Goal: Task Accomplishment & Management: Use online tool/utility

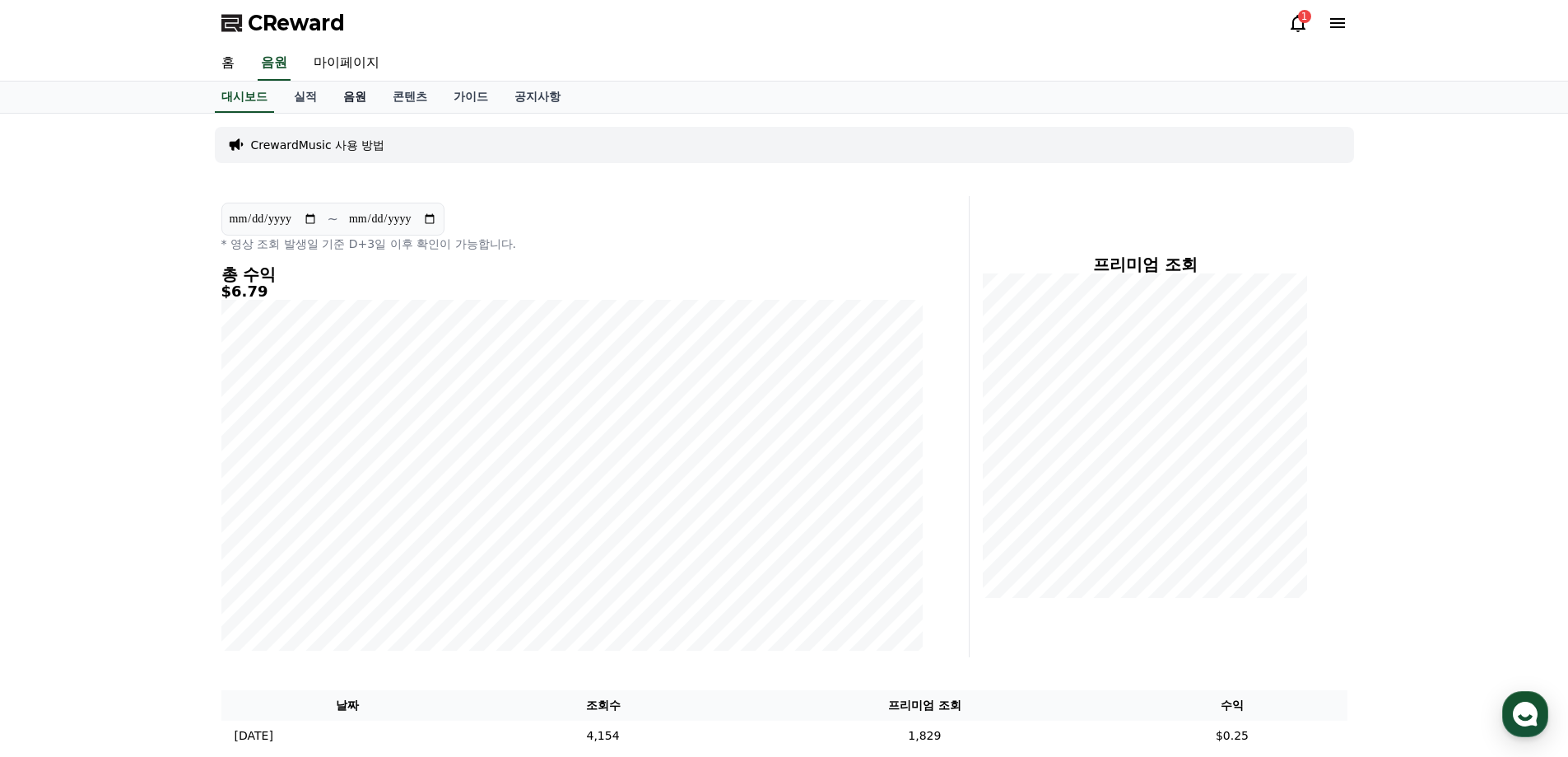
click at [349, 100] on link "음원" at bounding box center [354, 97] width 49 height 31
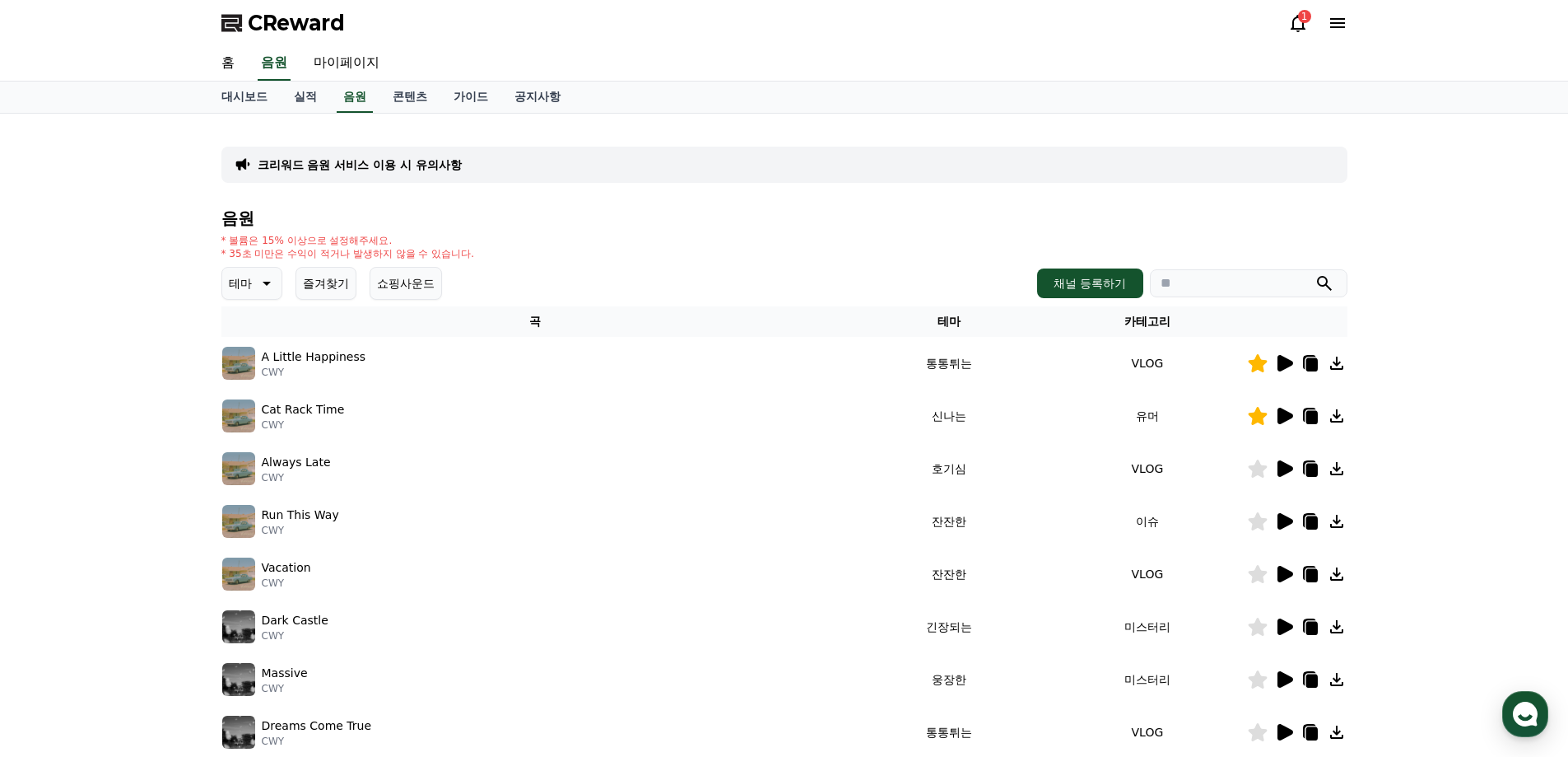
click at [333, 289] on button "즐겨찾기" at bounding box center [326, 283] width 61 height 33
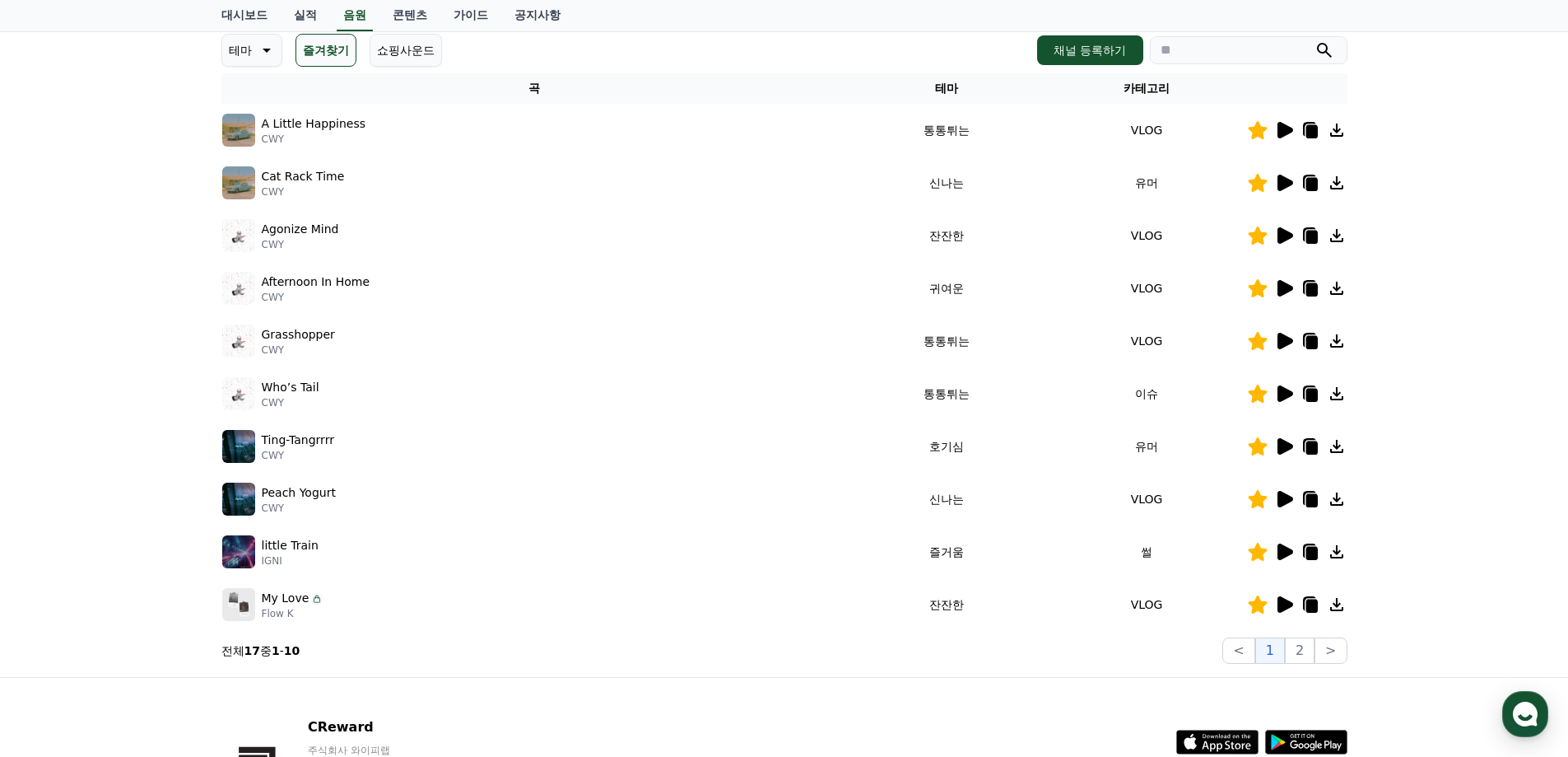
scroll to position [83, 0]
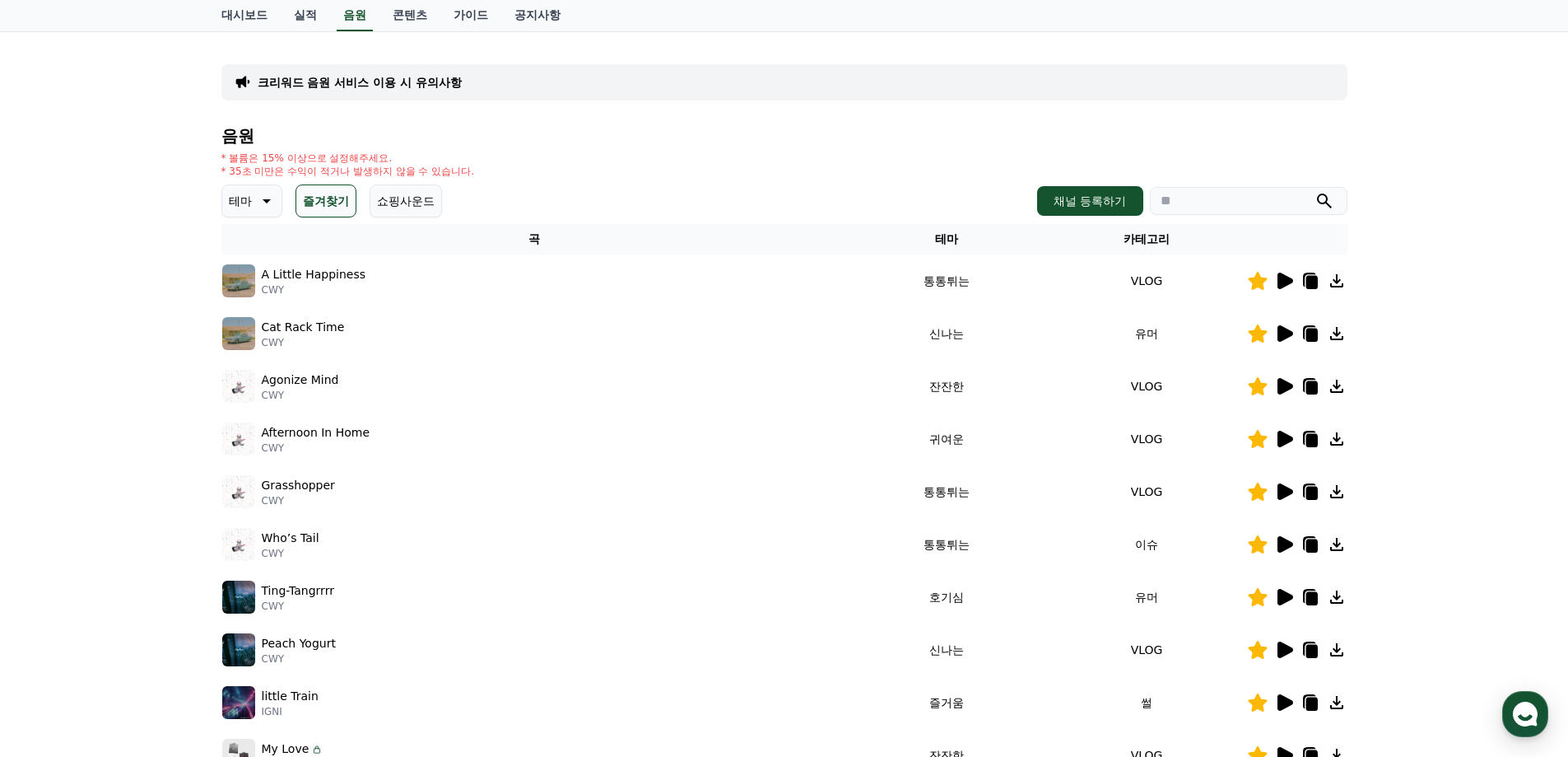
click at [1280, 281] on icon at bounding box center [1285, 281] width 15 height 16
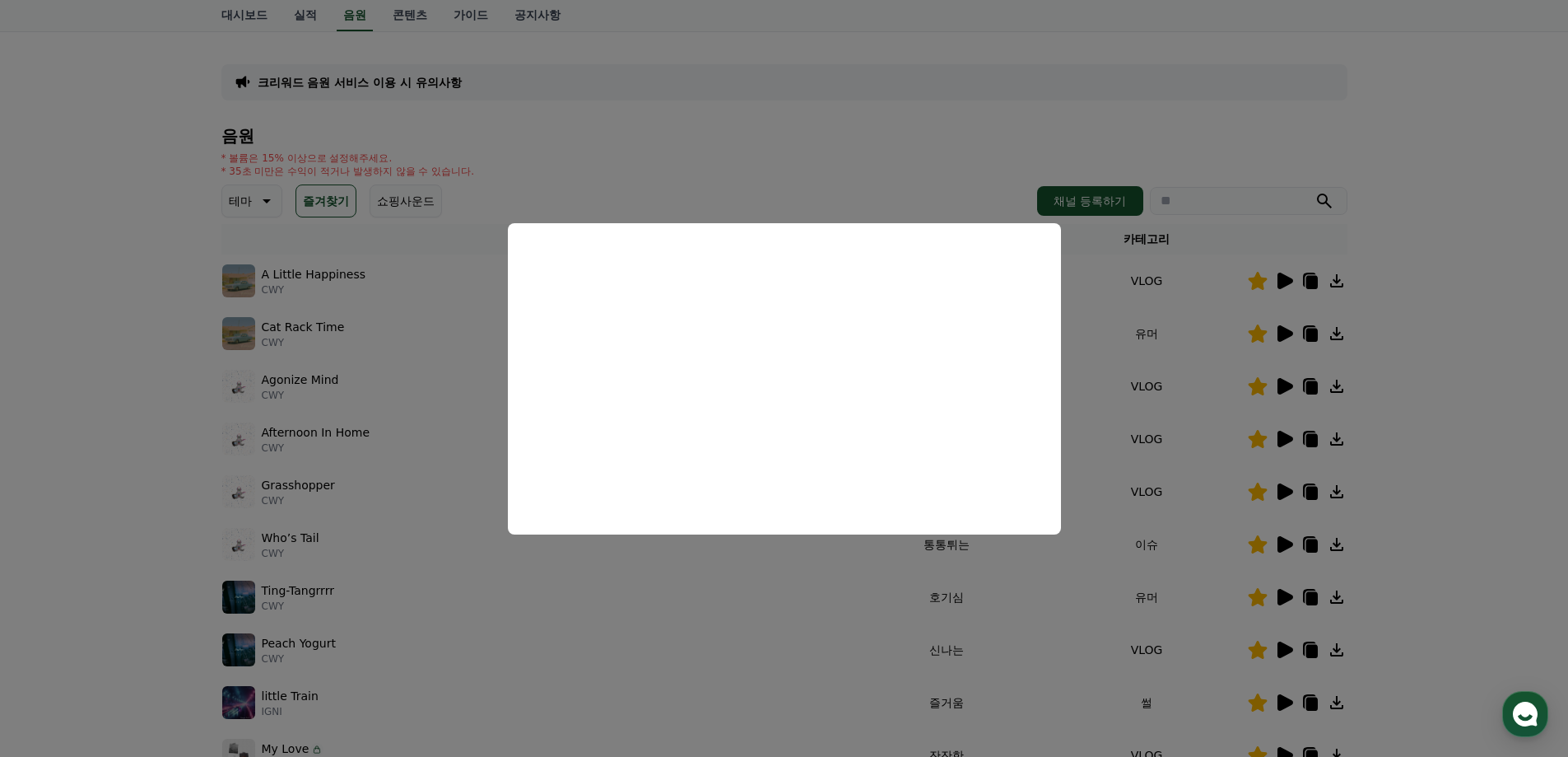
click at [1477, 416] on button "close modal" at bounding box center [784, 378] width 1568 height 757
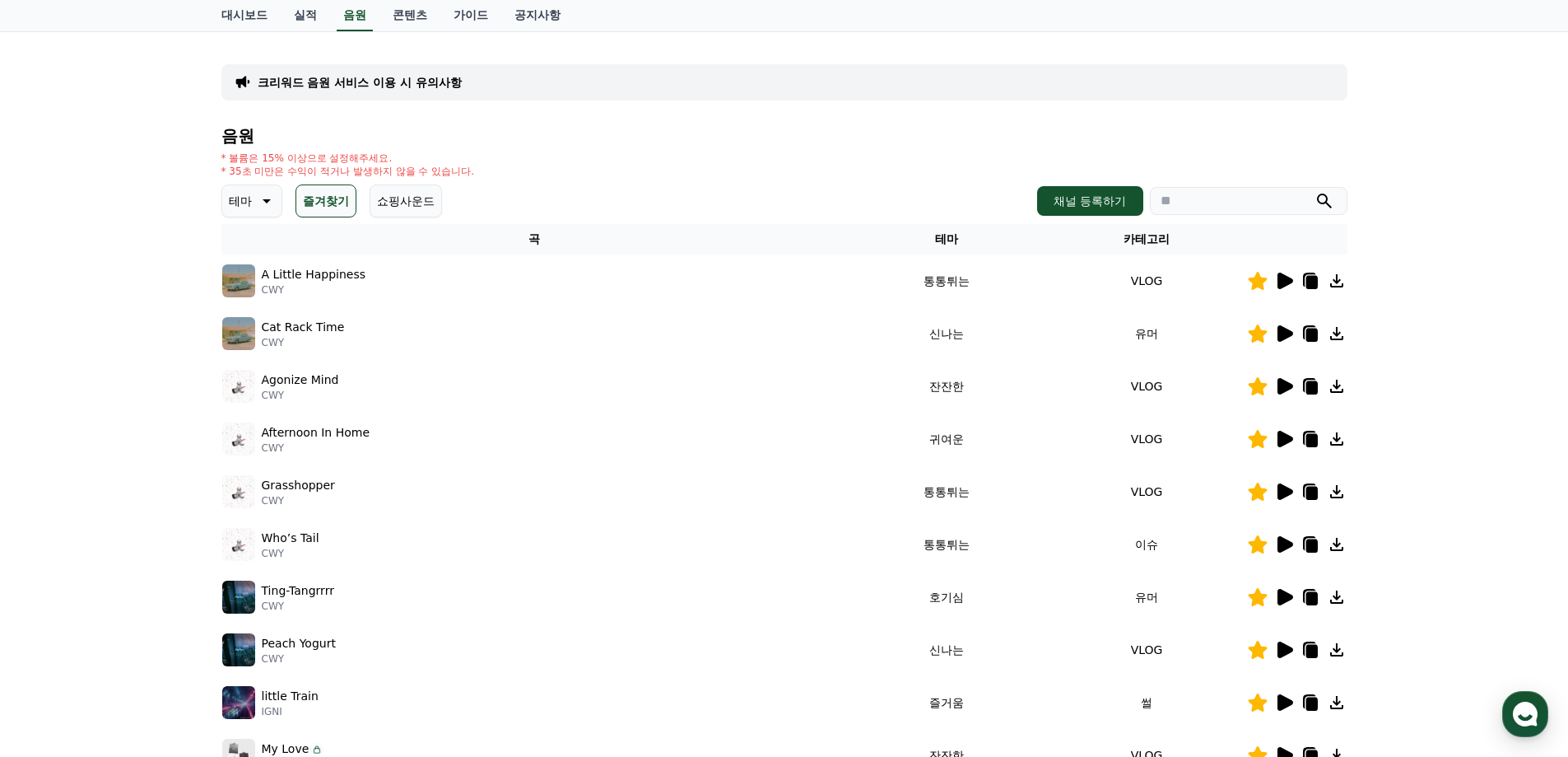
click at [1280, 335] on icon at bounding box center [1285, 334] width 15 height 16
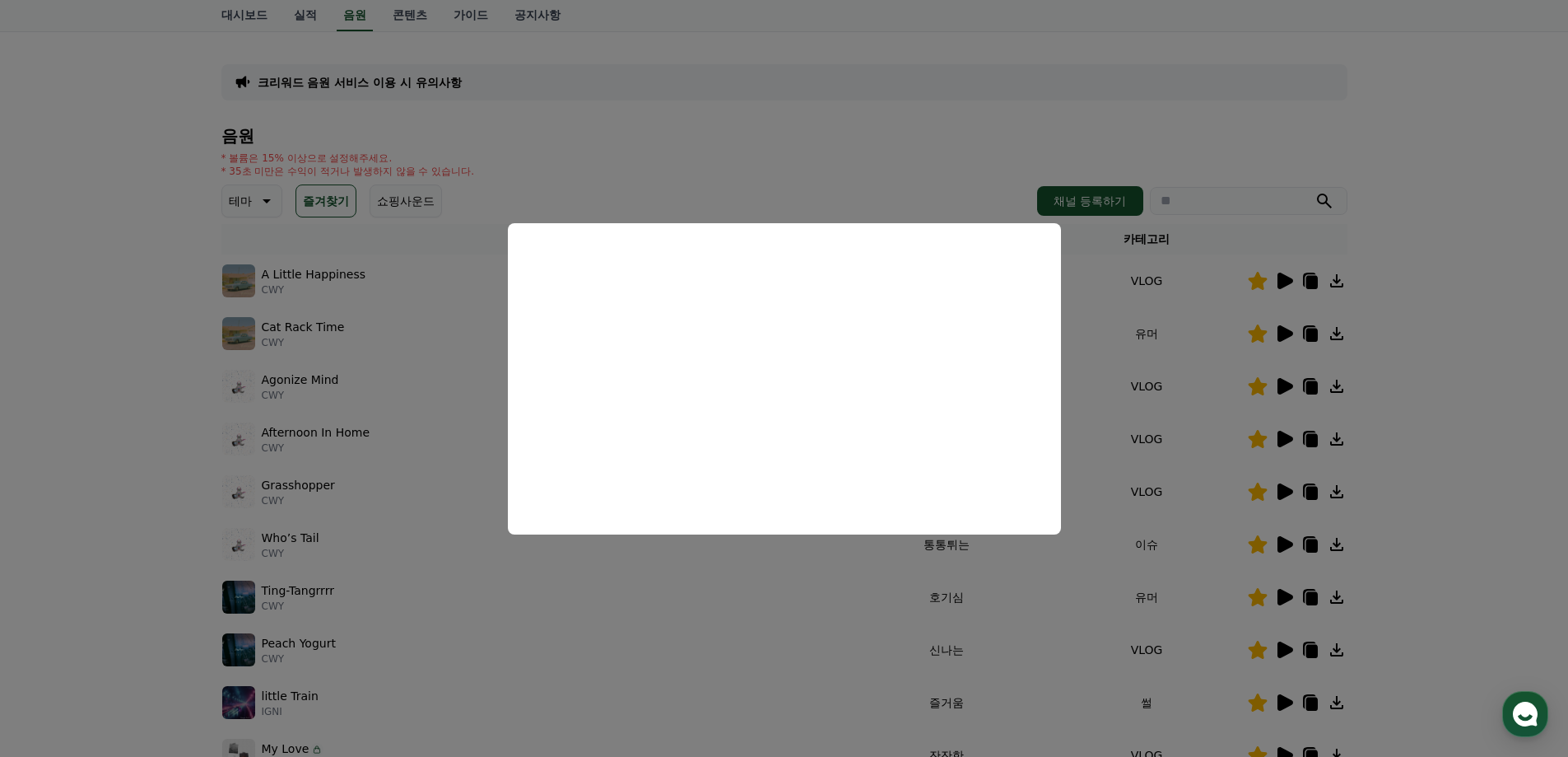
click at [1417, 466] on button "close modal" at bounding box center [784, 378] width 1568 height 757
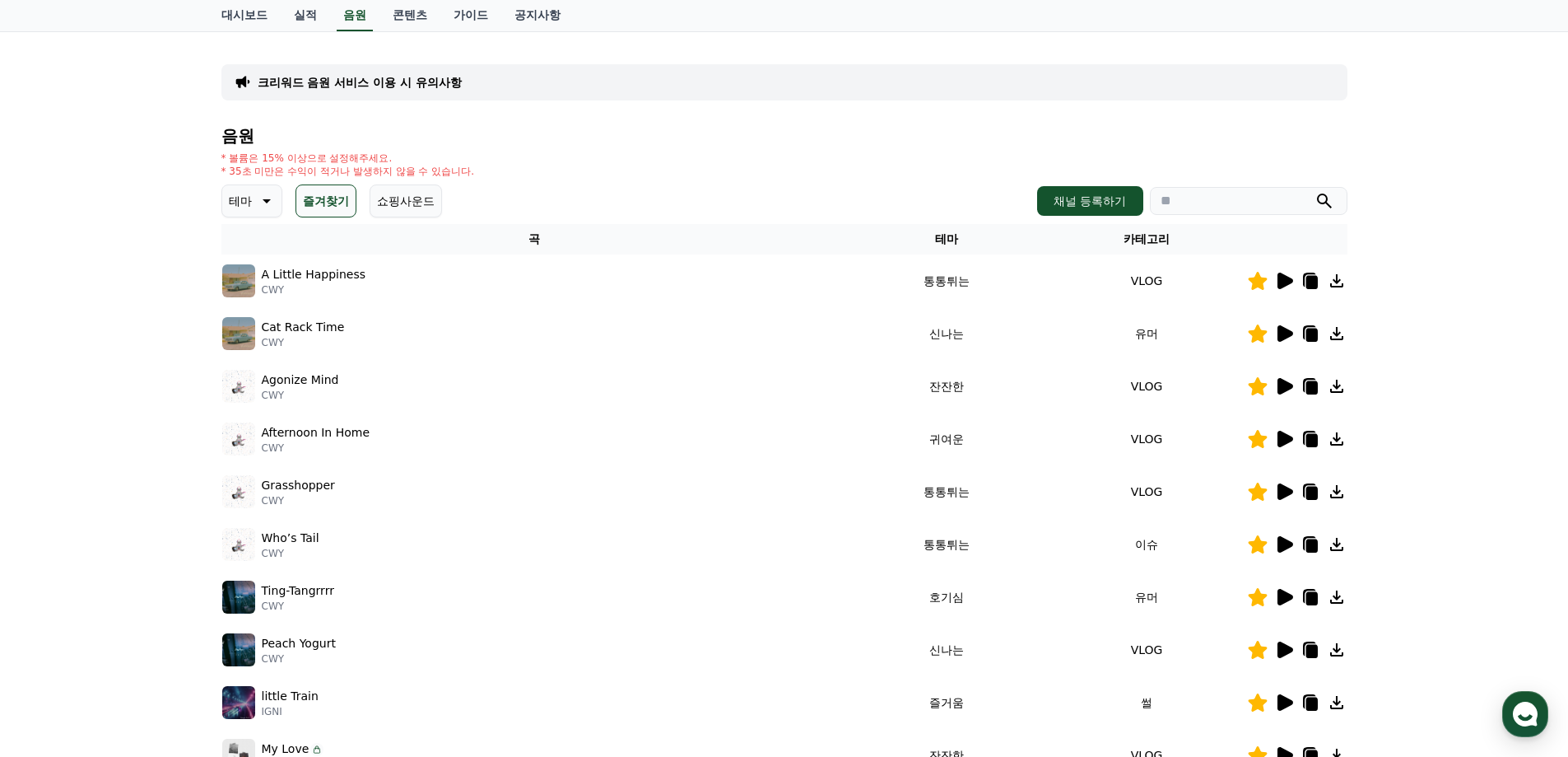
click at [1289, 393] on icon at bounding box center [1284, 387] width 20 height 20
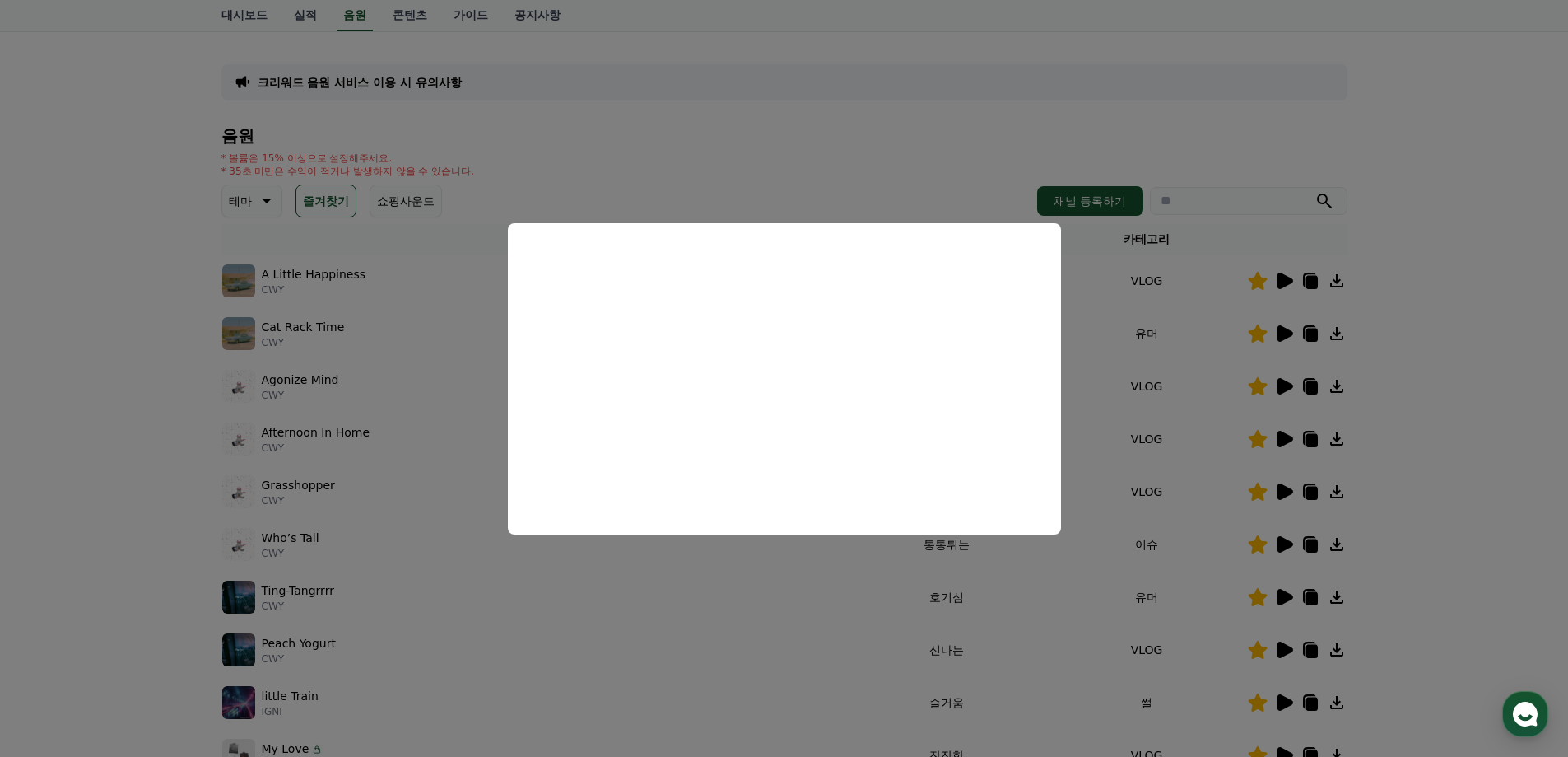
click at [1408, 459] on button "close modal" at bounding box center [784, 378] width 1568 height 757
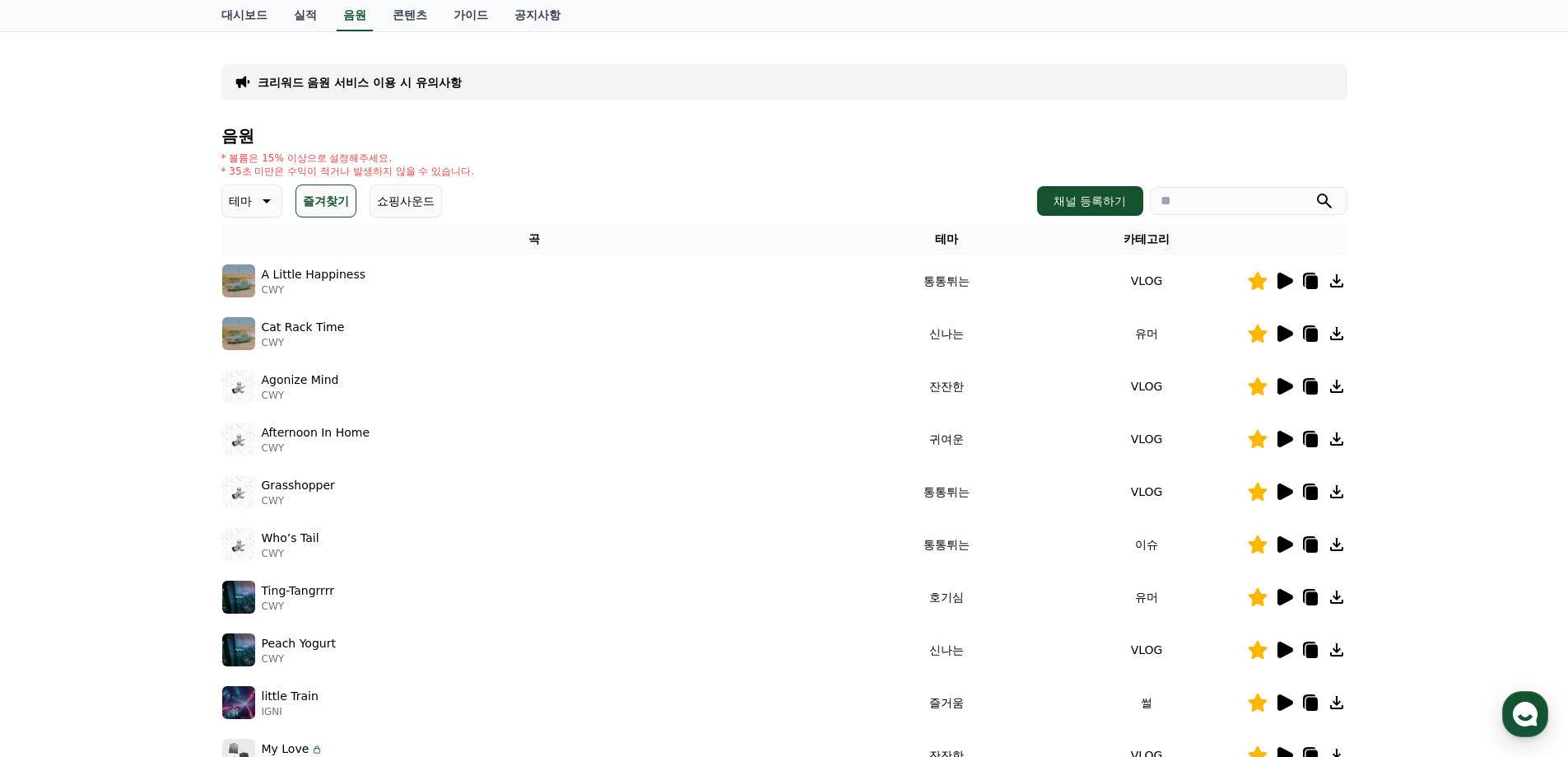
click at [1279, 596] on icon at bounding box center [1285, 597] width 15 height 16
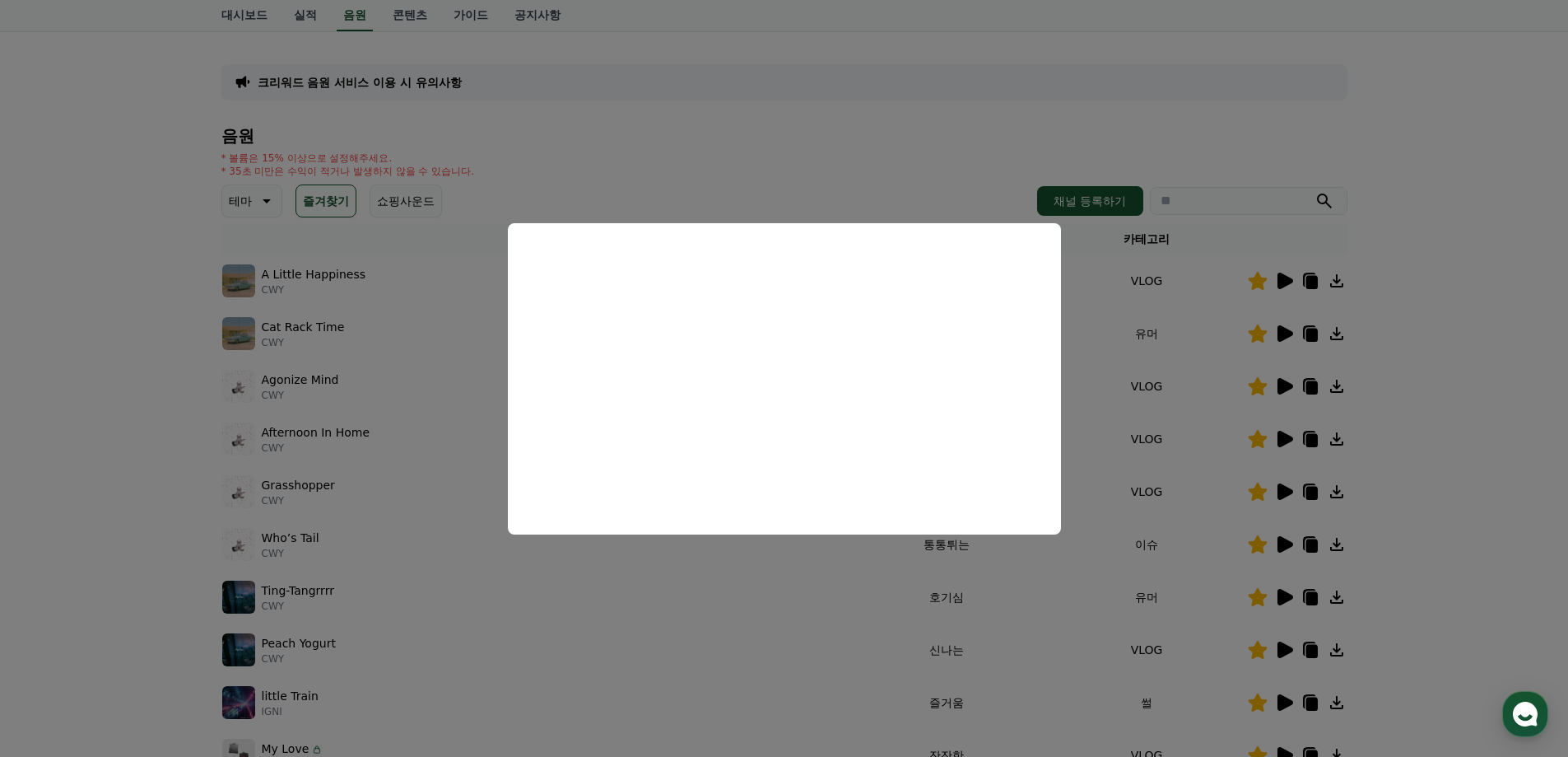
scroll to position [165, 0]
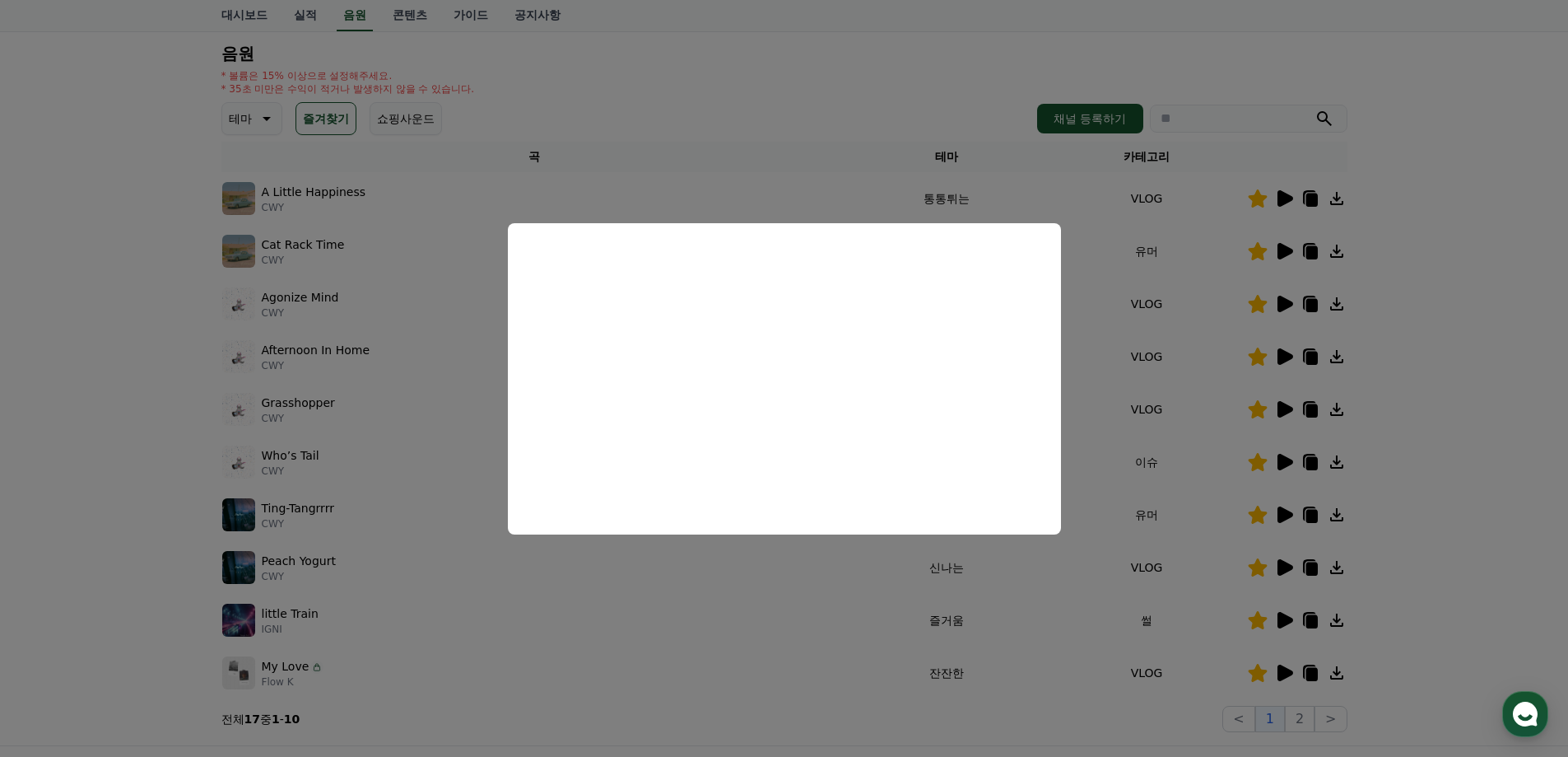
click at [1481, 547] on button "close modal" at bounding box center [784, 378] width 1568 height 757
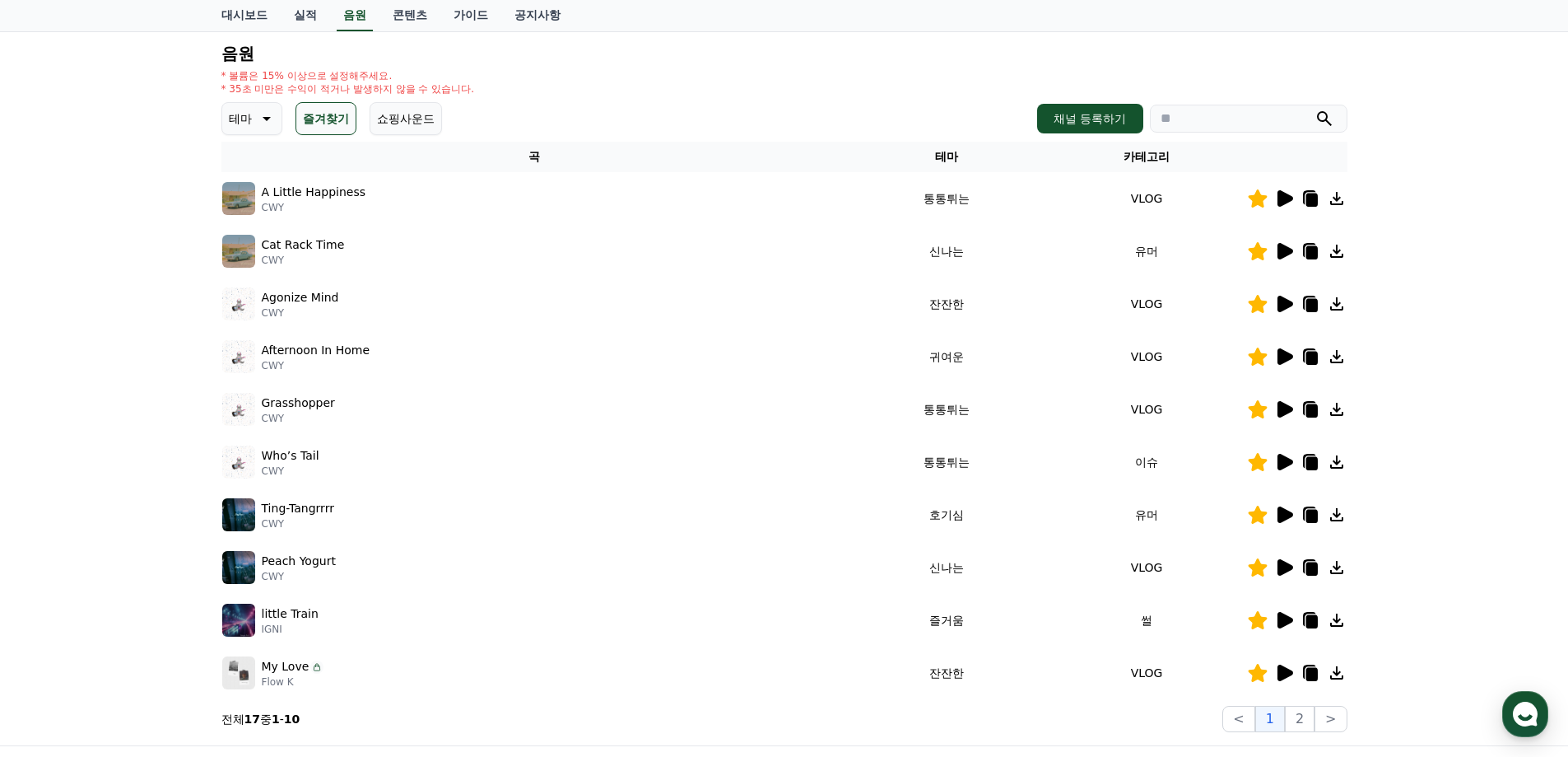
click at [1283, 622] on icon at bounding box center [1285, 620] width 15 height 16
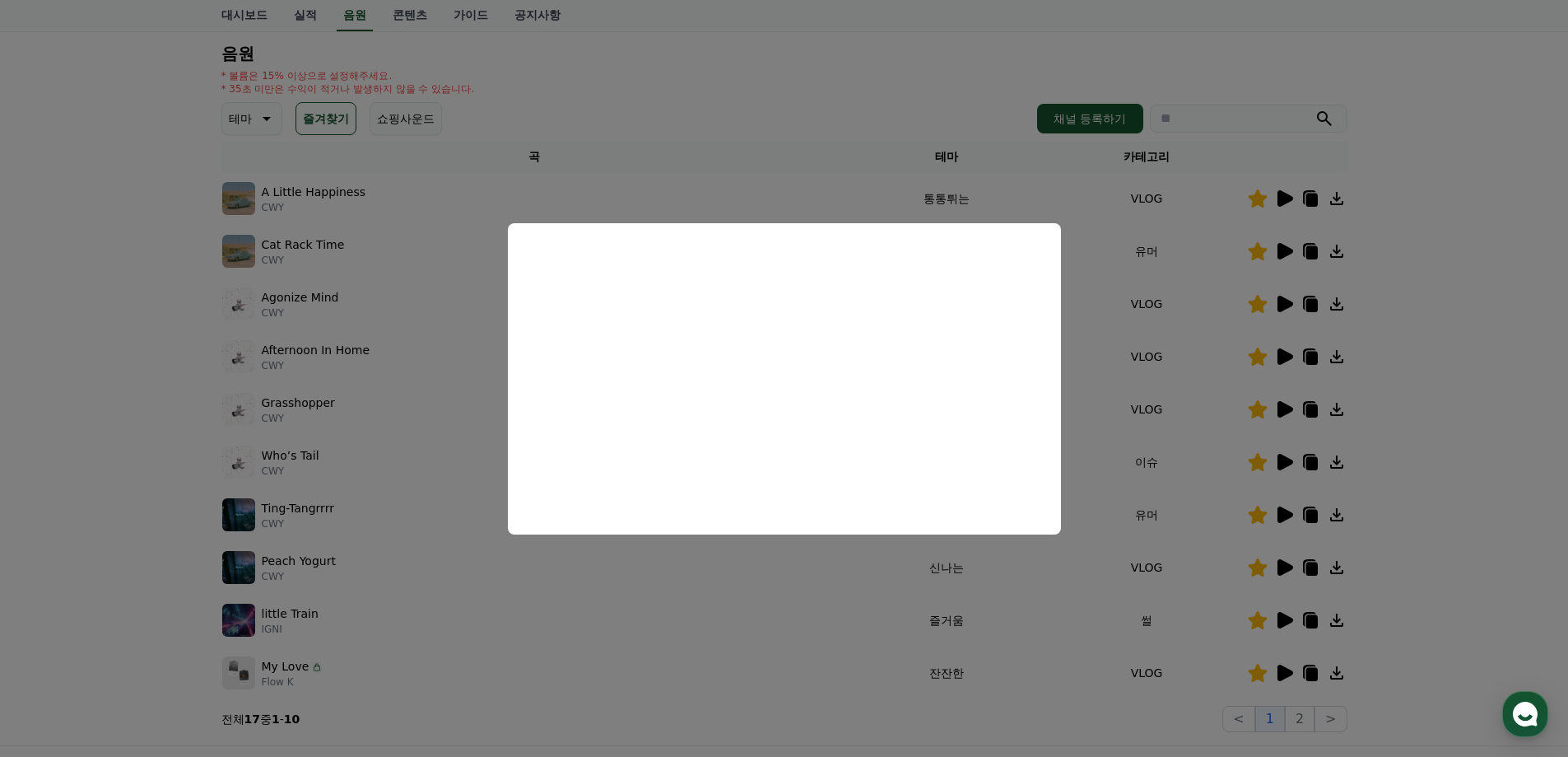
click at [1440, 490] on button "close modal" at bounding box center [784, 378] width 1568 height 757
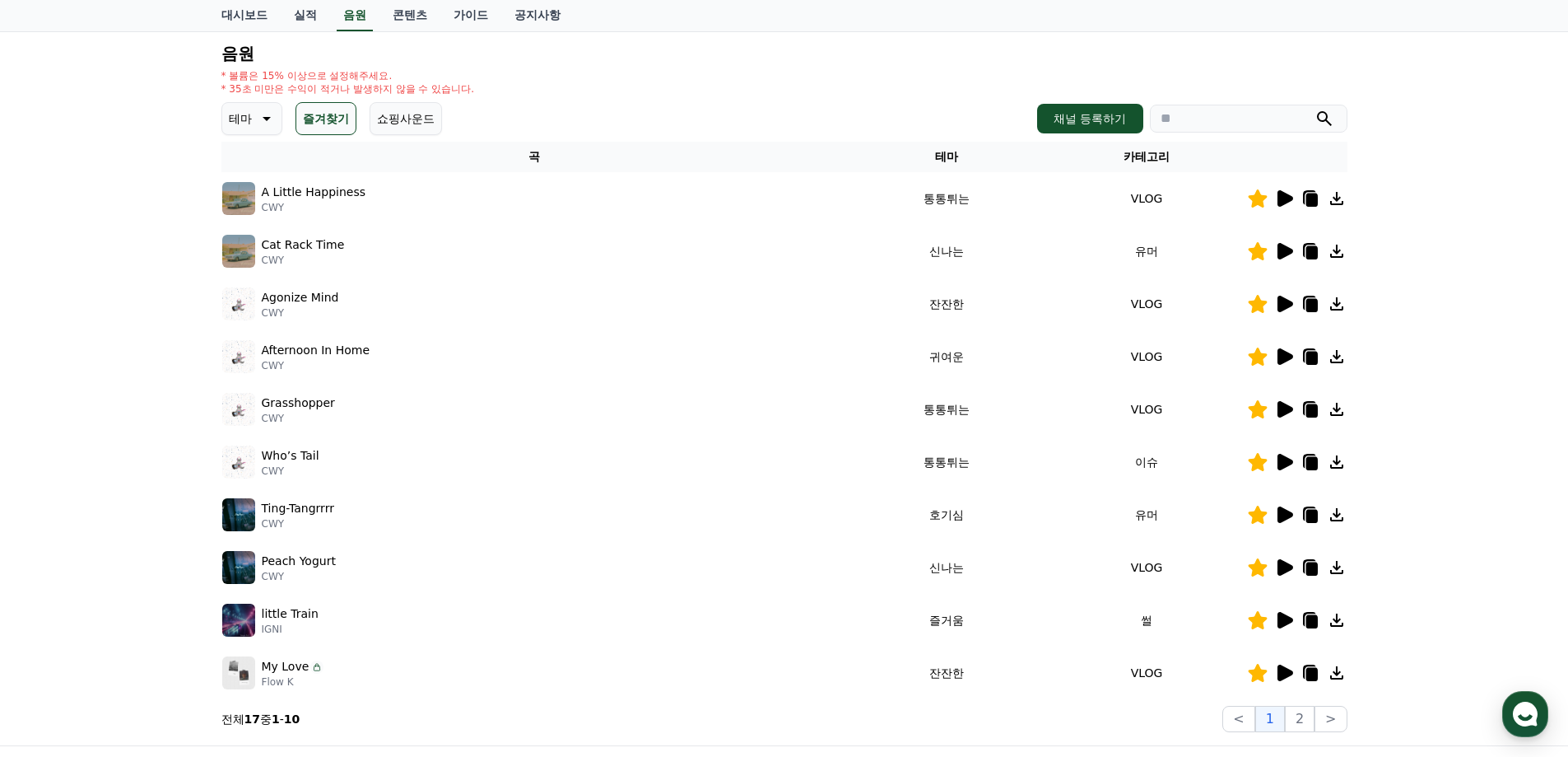
click at [1281, 672] on icon at bounding box center [1285, 672] width 15 height 16
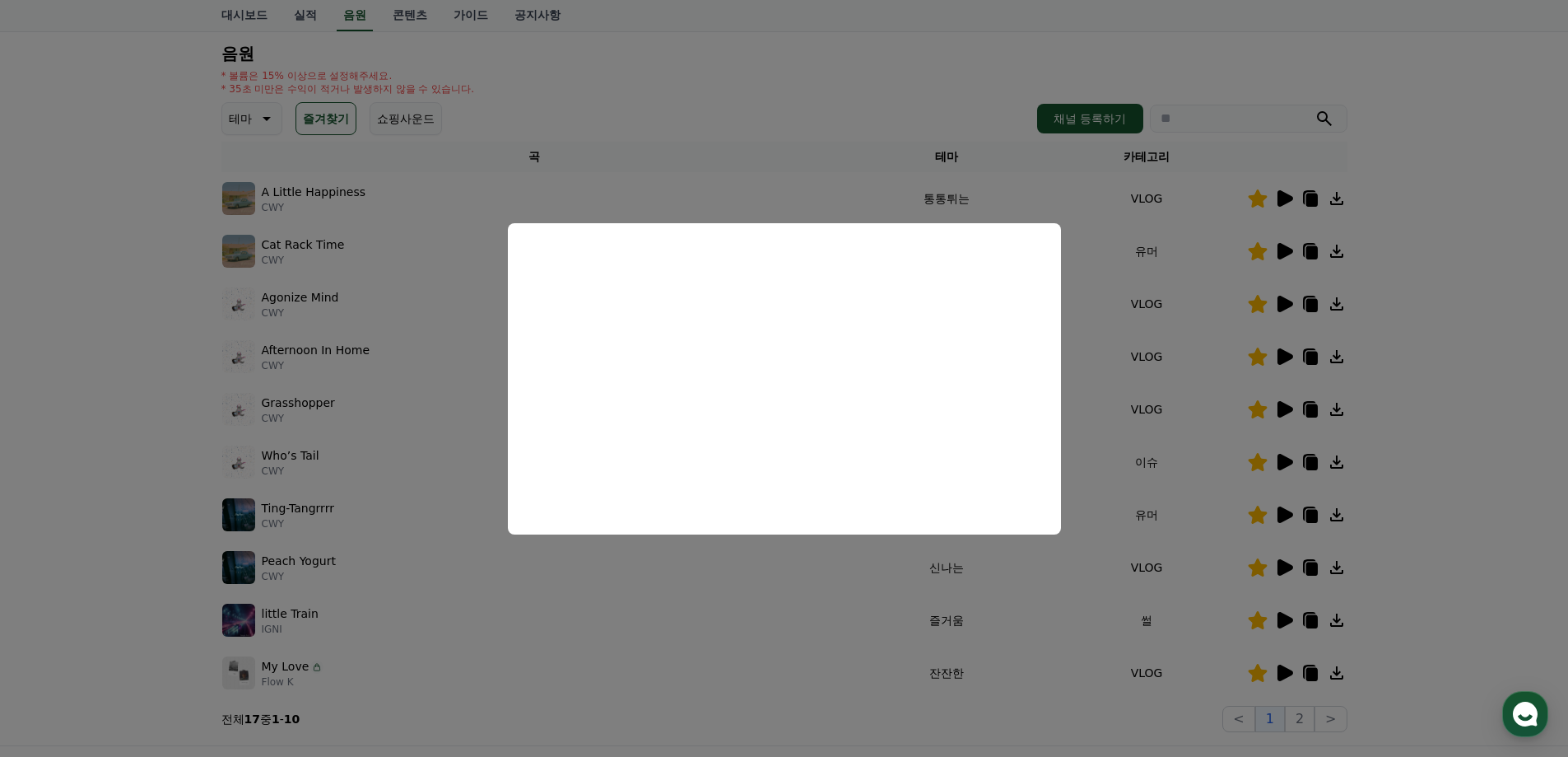
click at [1346, 466] on button "close modal" at bounding box center [784, 378] width 1568 height 757
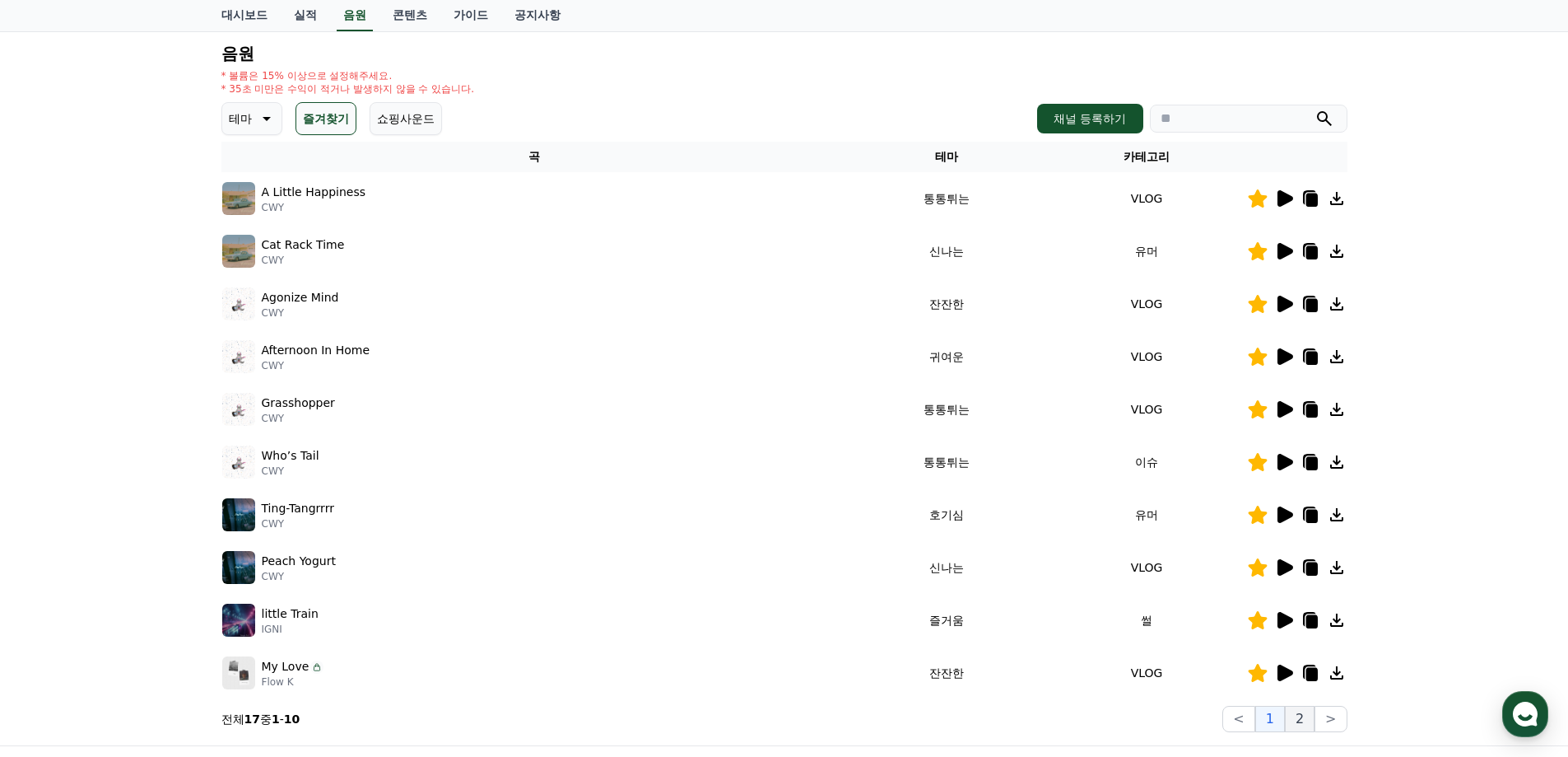
click at [1304, 720] on button "2" at bounding box center [1299, 718] width 30 height 26
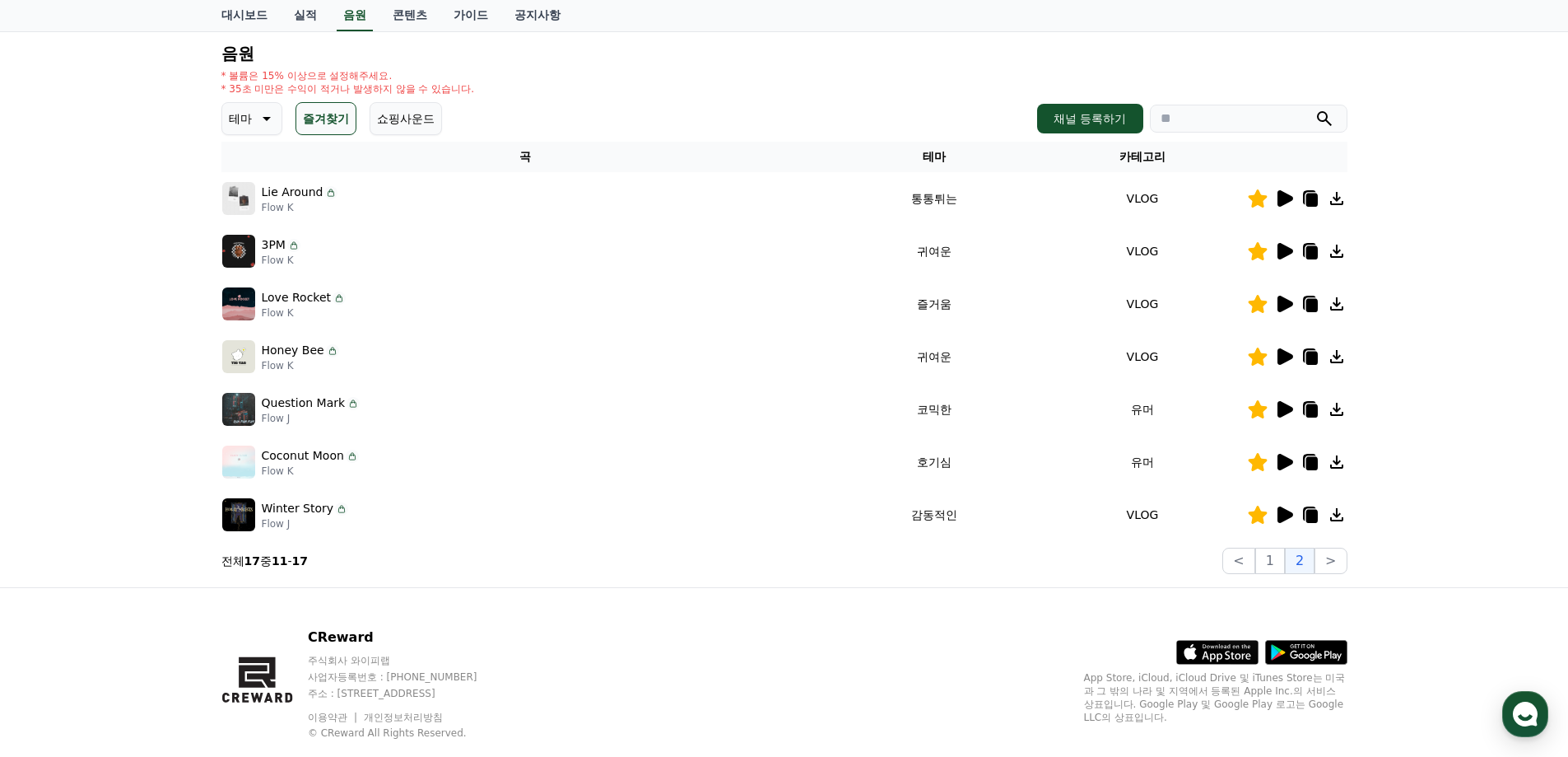
click at [1289, 205] on icon at bounding box center [1284, 199] width 20 height 20
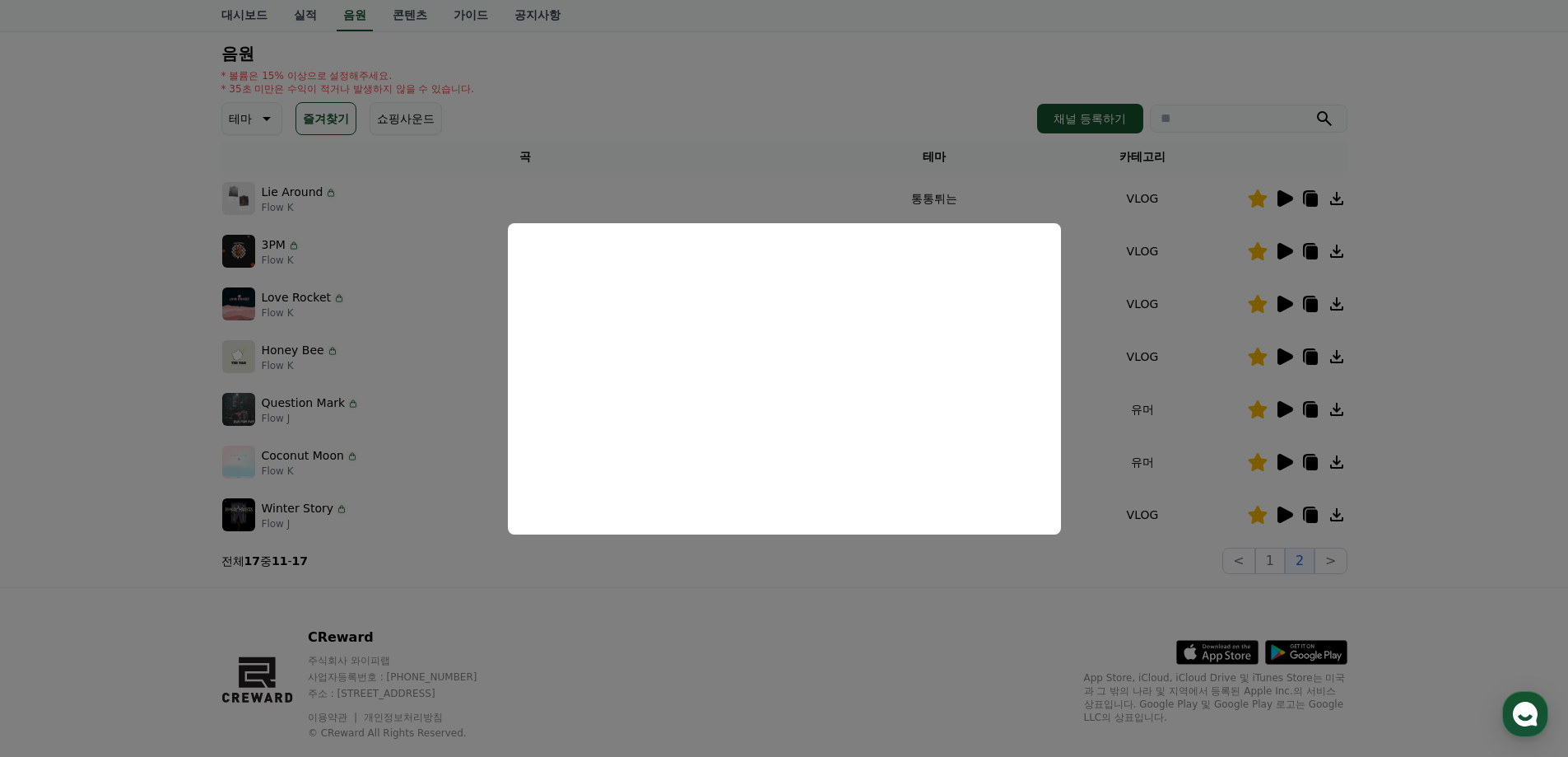
click at [1386, 358] on button "close modal" at bounding box center [784, 378] width 1568 height 757
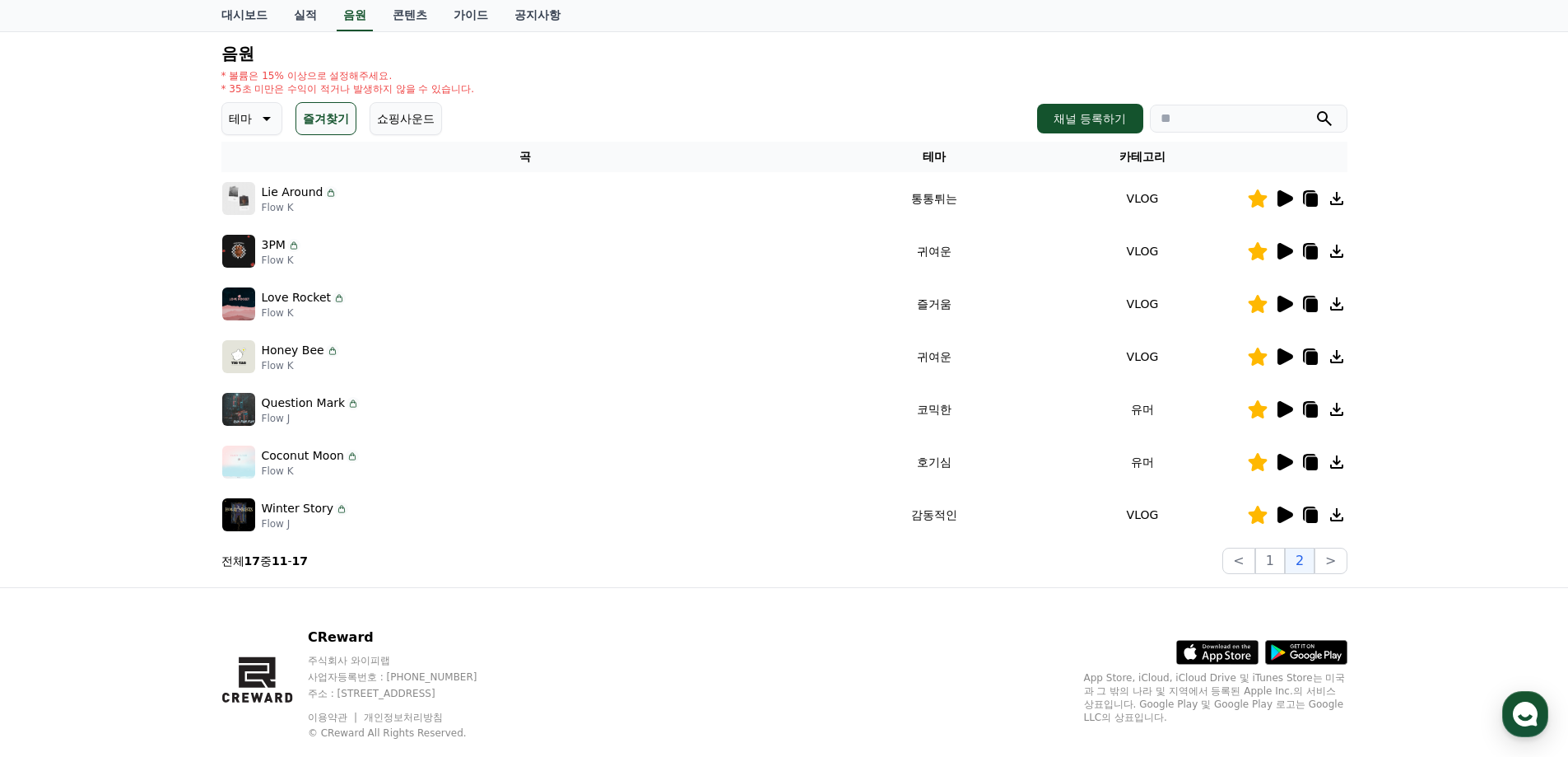
click at [1280, 253] on icon at bounding box center [1285, 251] width 15 height 16
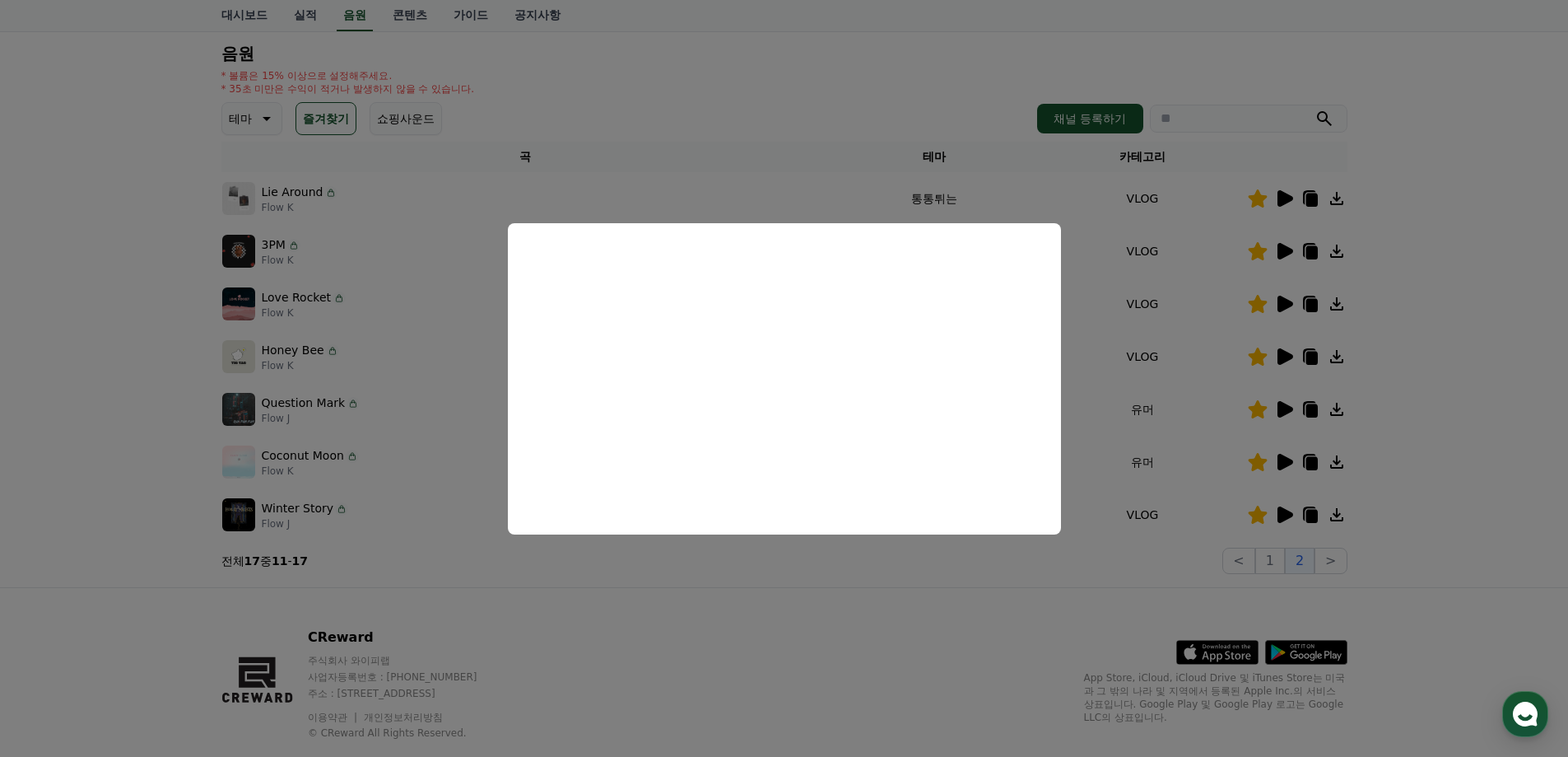
click at [1400, 373] on button "close modal" at bounding box center [784, 378] width 1568 height 757
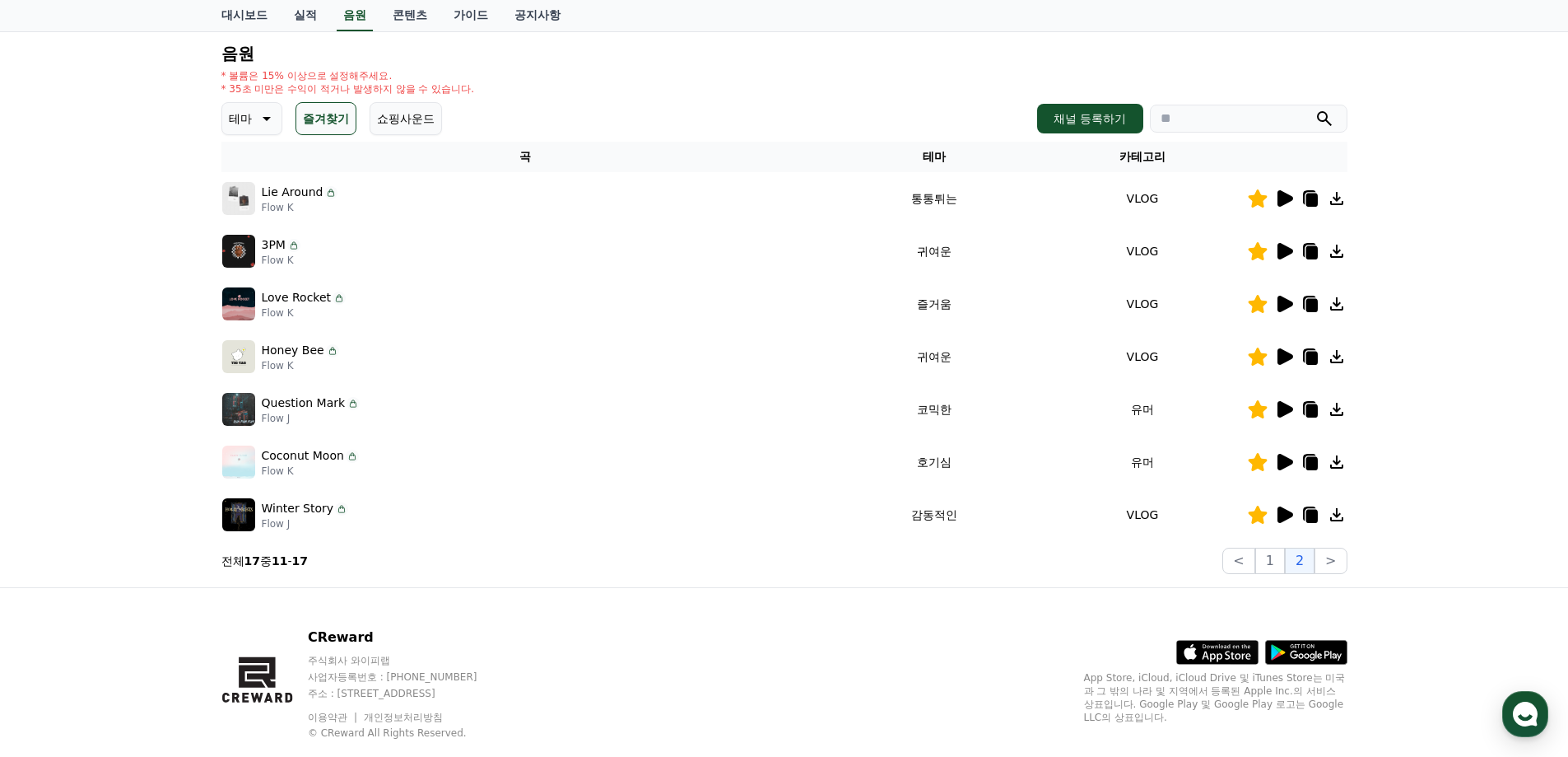
click at [1317, 203] on icon at bounding box center [1310, 199] width 20 height 20
click at [1071, 657] on div "CReward 주식회사 와이피랩 사업자등록번호 : [PHONE_NUMBER] 주소 : [STREET_ADDRESS] 이용약관 개인정보처리방침 …" at bounding box center [784, 690] width 1152 height 204
